Goal: Information Seeking & Learning: Learn about a topic

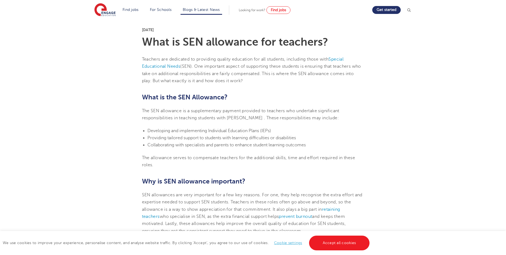
scroll to position [118, 0]
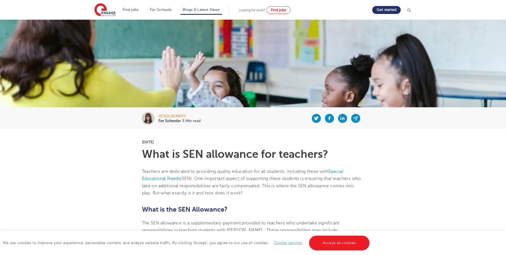
scroll to position [9, 0]
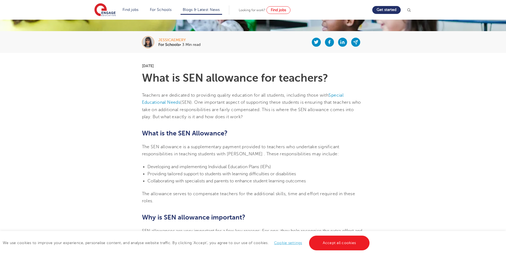
scroll to position [145, 0]
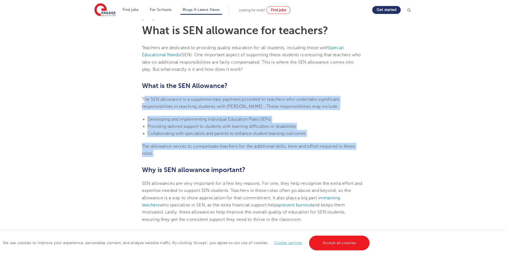
drag, startPoint x: 143, startPoint y: 99, endPoint x: 155, endPoint y: 153, distance: 55.0
copy section "[PERSON_NAME] allowance is a supplementary payment provided to teachers who und…"
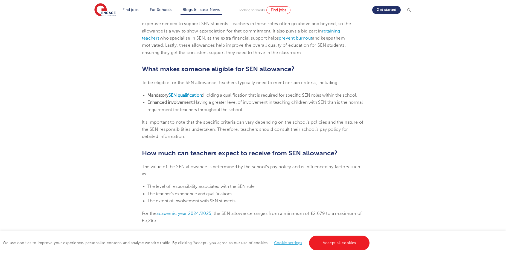
scroll to position [310, 0]
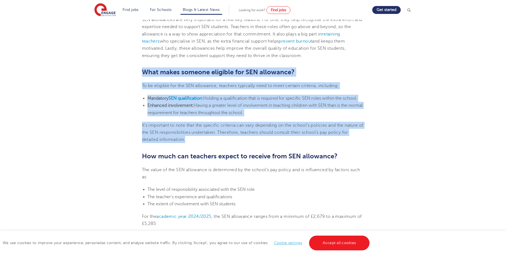
drag, startPoint x: 142, startPoint y: 70, endPoint x: 235, endPoint y: 137, distance: 114.0
click at [235, 137] on section "[DATE] What is SEN allowance for teachers? Teachers are dedicated to providing …" at bounding box center [253, 154] width 332 height 626
drag, startPoint x: 235, startPoint y: 137, endPoint x: 205, endPoint y: 105, distance: 43.7
copy section "What makes someone eligible for SEN allowance? To be eligible for the SEN allow…"
click at [33, 95] on div "Find jobs All vacancies We have one of the UK's largest database. and with hund…" at bounding box center [253, 175] width 506 height 930
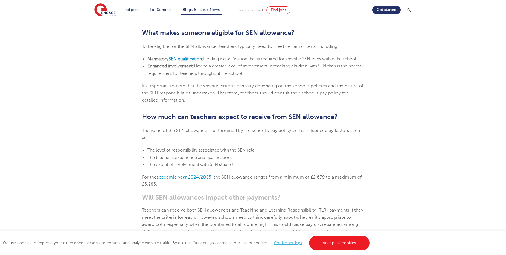
scroll to position [419, 0]
